Goal: Book appointment/travel/reservation

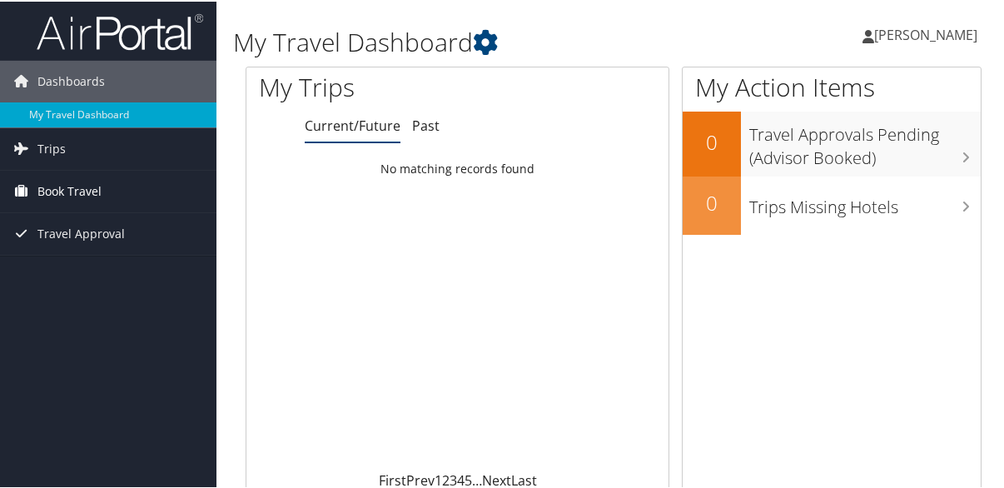
click at [91, 203] on span "Book Travel" at bounding box center [69, 190] width 64 height 42
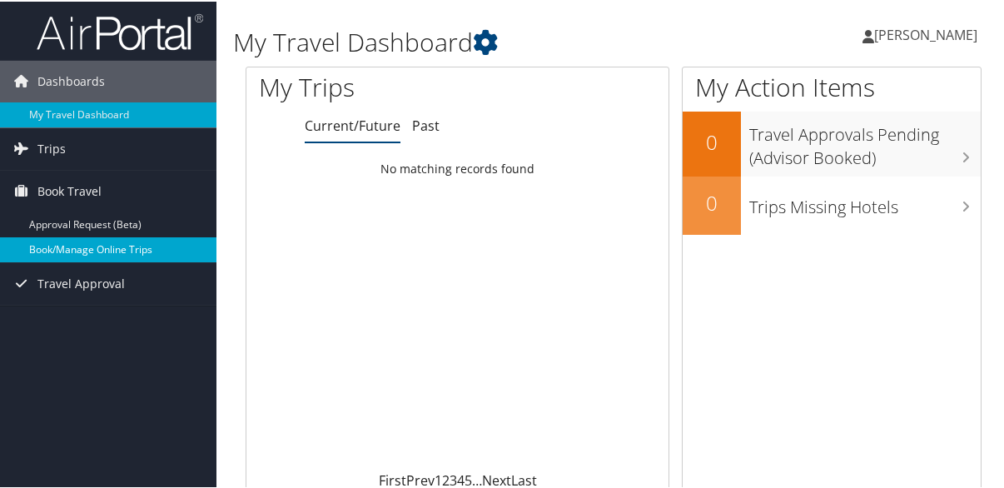
click at [72, 244] on link "Book/Manage Online Trips" at bounding box center [108, 248] width 217 height 25
